Goal: Find specific page/section: Find specific page/section

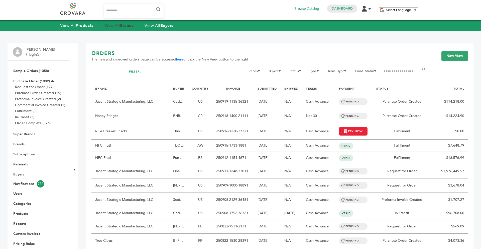
click at [125, 25] on strong "Brands" at bounding box center [127, 26] width 14 height 6
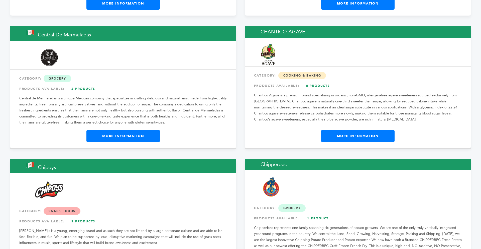
scroll to position [1934, 0]
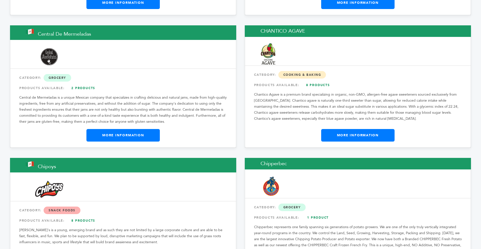
click at [345, 129] on link "More Information" at bounding box center [357, 135] width 73 height 13
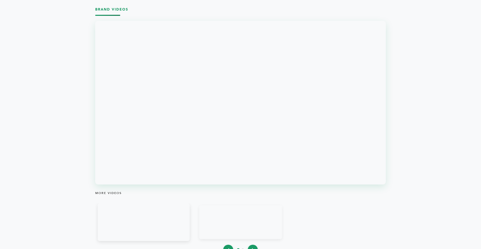
scroll to position [529, 0]
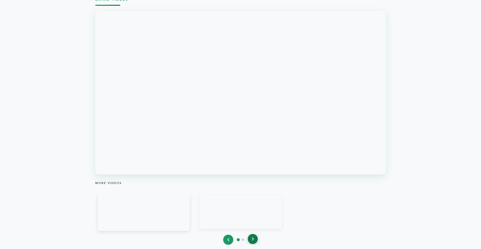
click at [255, 237] on button at bounding box center [253, 239] width 10 height 10
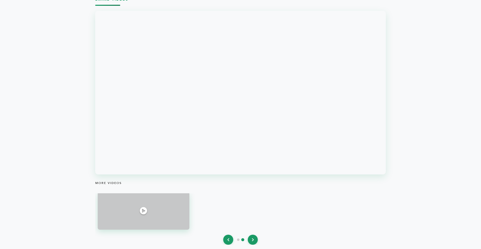
click at [187, 214] on div at bounding box center [144, 211] width 92 height 38
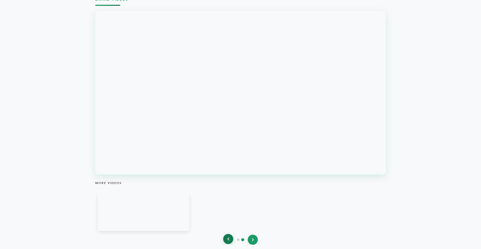
click at [230, 240] on button at bounding box center [228, 239] width 10 height 10
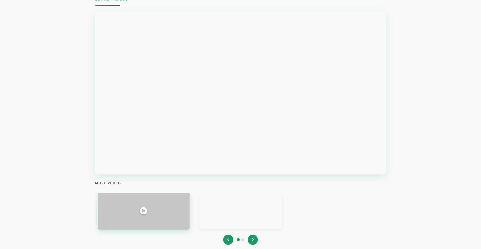
click at [184, 216] on div at bounding box center [144, 211] width 92 height 38
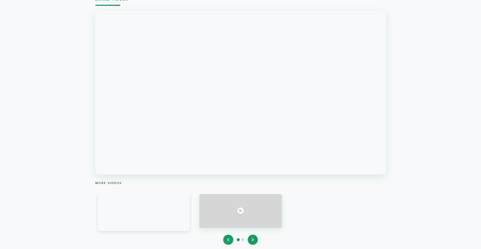
click at [266, 221] on div at bounding box center [240, 211] width 83 height 34
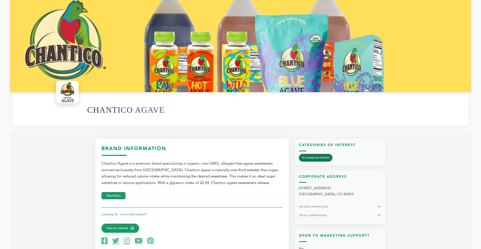
scroll to position [98, 0]
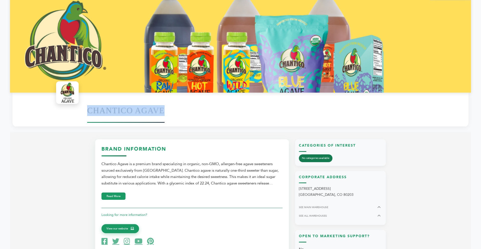
drag, startPoint x: 170, startPoint y: 108, endPoint x: 87, endPoint y: 112, distance: 82.3
click at [87, 112] on div "CHANTICO AGAVE" at bounding box center [275, 110] width 376 height 27
copy h1 "CHANTICO AGAVE"
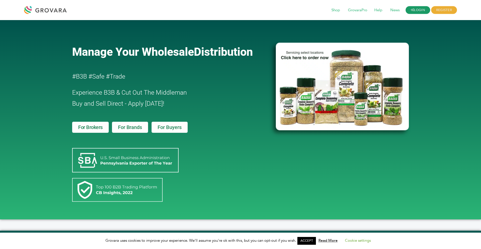
click at [419, 10] on link "LOGIN" at bounding box center [418, 10] width 25 height 8
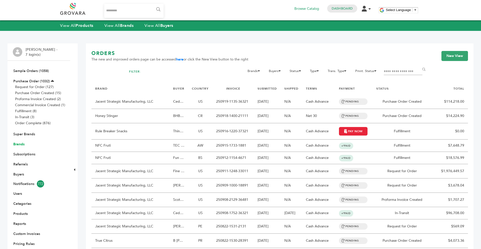
click at [22, 144] on link "Brands" at bounding box center [18, 144] width 11 height 5
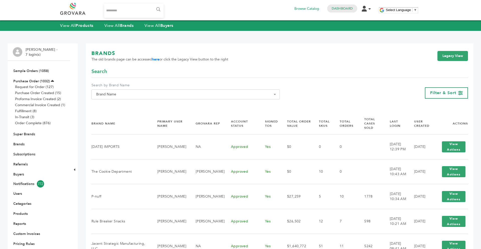
click at [150, 95] on span "Brand Name" at bounding box center [185, 94] width 183 height 7
click at [137, 100] on span at bounding box center [186, 103] width 188 height 8
click at [131, 105] on input "Search" at bounding box center [186, 103] width 186 height 6
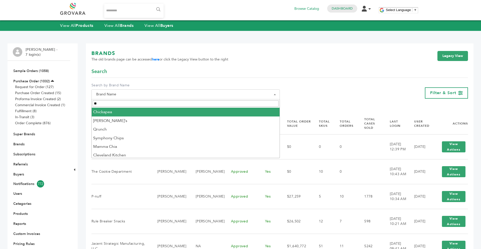
type input "*"
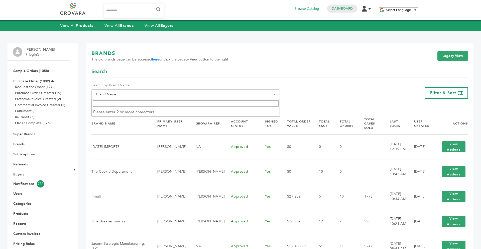
paste input "**********"
type input "**********"
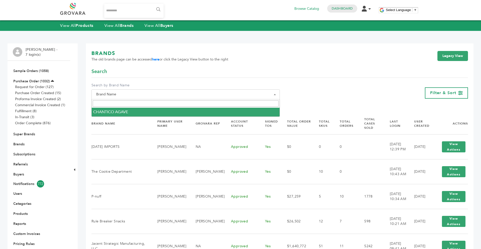
select select "**********"
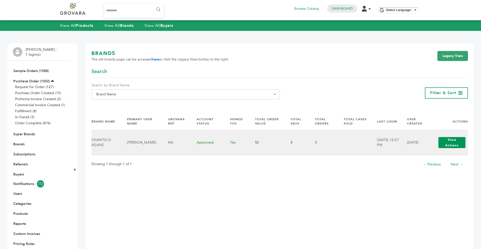
click at [455, 144] on button "View Actions" at bounding box center [452, 142] width 27 height 11
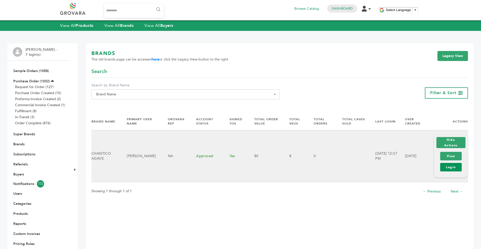
click at [450, 165] on link "Login" at bounding box center [451, 167] width 22 height 9
